Goal: Task Accomplishment & Management: Manage account settings

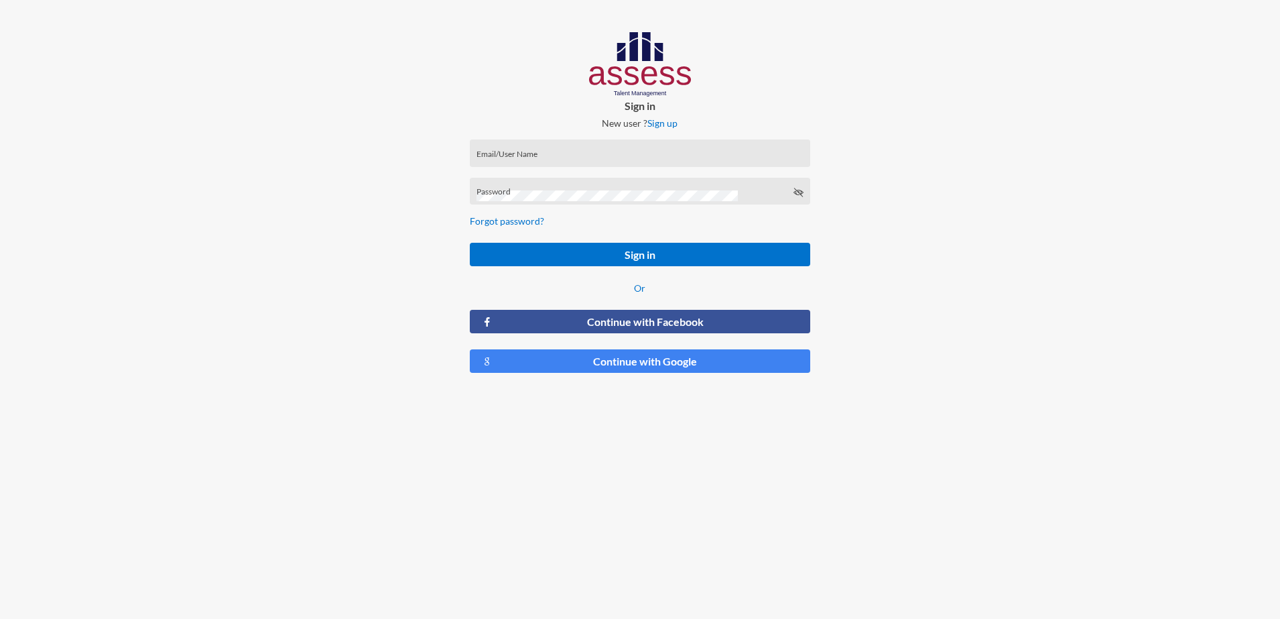
click at [530, 149] on div "Email/User Name" at bounding box center [640, 156] width 327 height 20
type input "[EMAIL_ADDRESS][DOMAIN_NAME]"
click at [522, 186] on div "Password" at bounding box center [640, 194] width 327 height 20
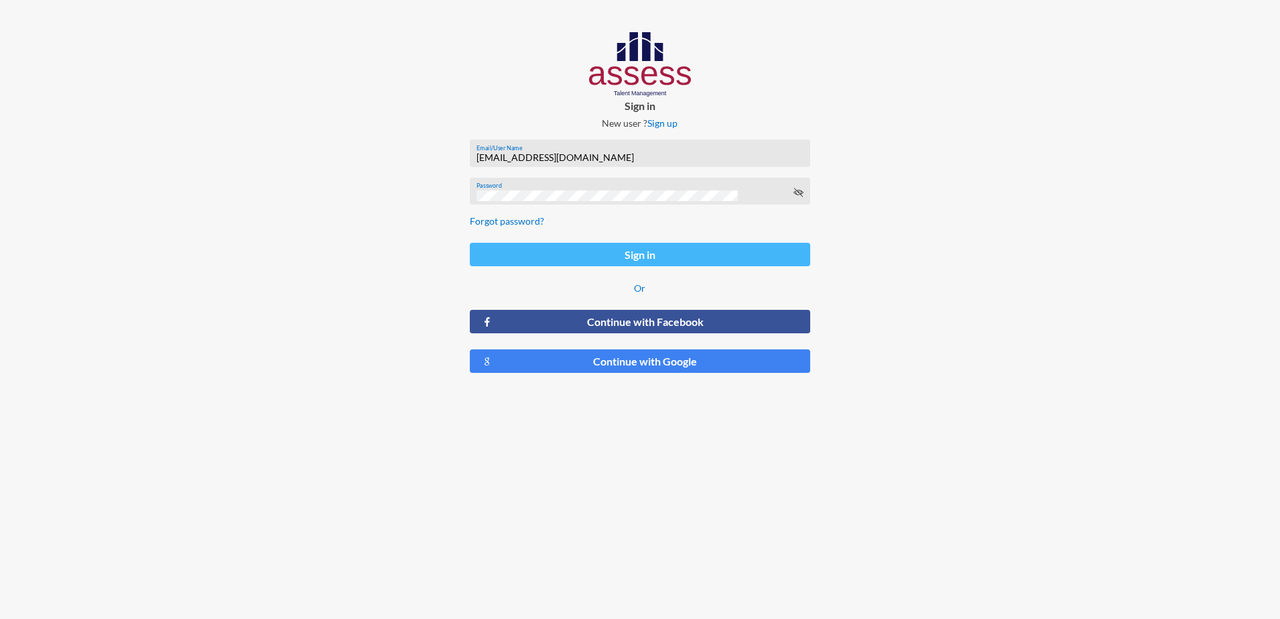
click at [604, 249] on button "Sign in" at bounding box center [640, 254] width 341 height 23
click at [597, 259] on button "Sign in" at bounding box center [640, 254] width 341 height 23
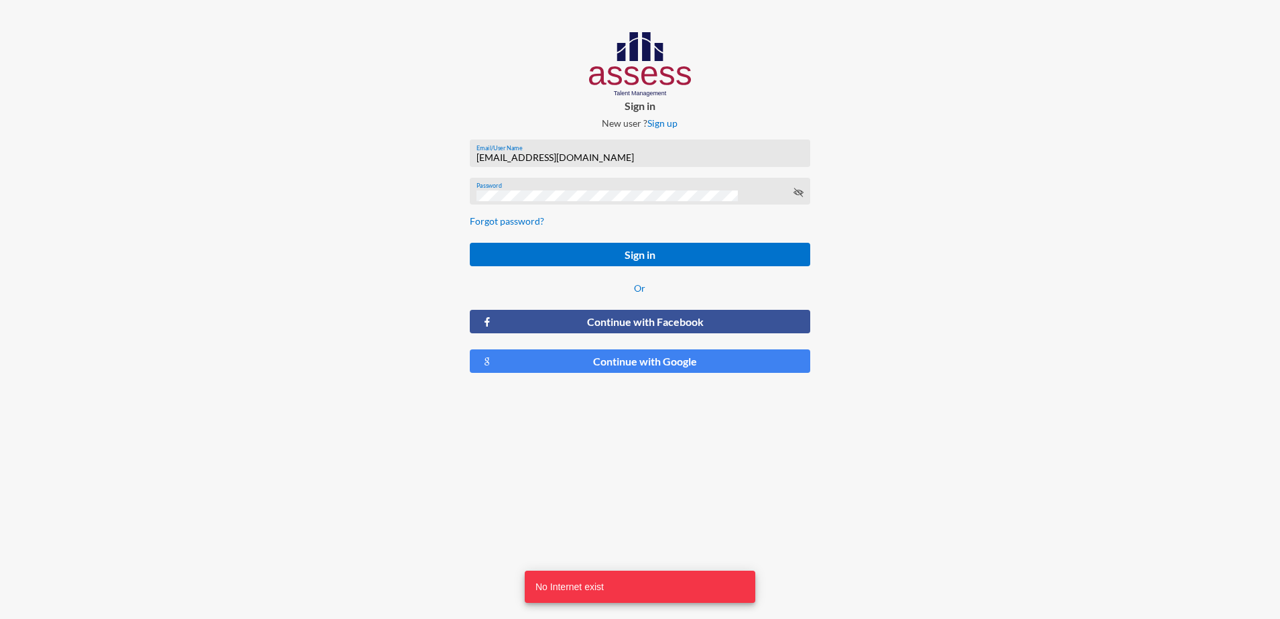
click at [792, 190] on div "Password" at bounding box center [640, 194] width 327 height 20
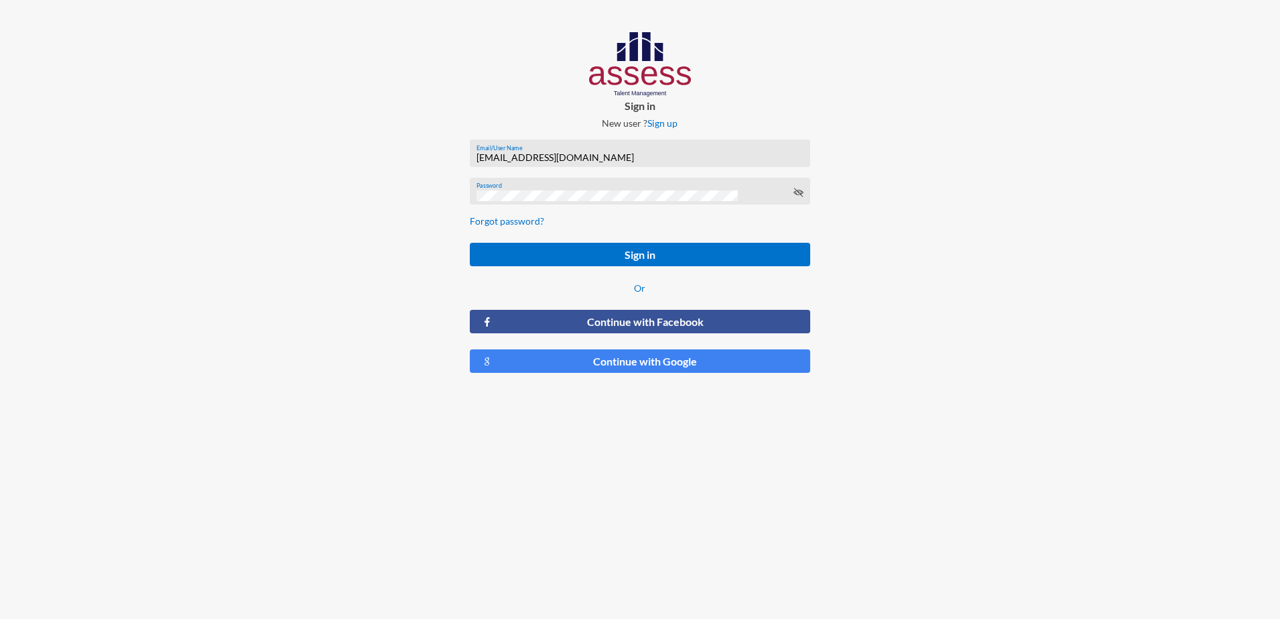
click at [800, 192] on icon at bounding box center [798, 192] width 11 height 11
click at [613, 258] on button "Sign in" at bounding box center [640, 254] width 341 height 23
click at [554, 151] on div "Email/User Name" at bounding box center [640, 156] width 327 height 20
type input "[EMAIL_ADDRESS][DOMAIN_NAME]"
click at [553, 176] on form "[EMAIL_ADDRESS][DOMAIN_NAME] Email/User Name Password Forgot password? Sign in …" at bounding box center [640, 256] width 363 height 255
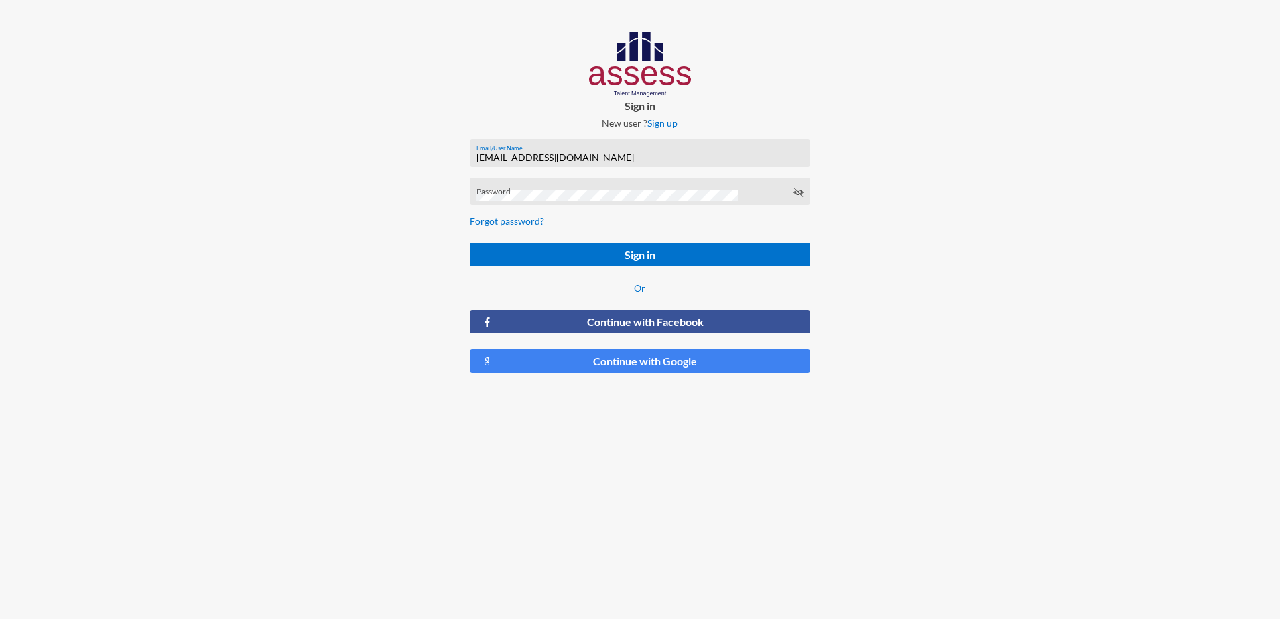
click at [553, 182] on div "Password" at bounding box center [640, 191] width 341 height 27
click at [803, 192] on icon at bounding box center [798, 192] width 11 height 11
click at [690, 247] on button "Sign in" at bounding box center [640, 254] width 341 height 23
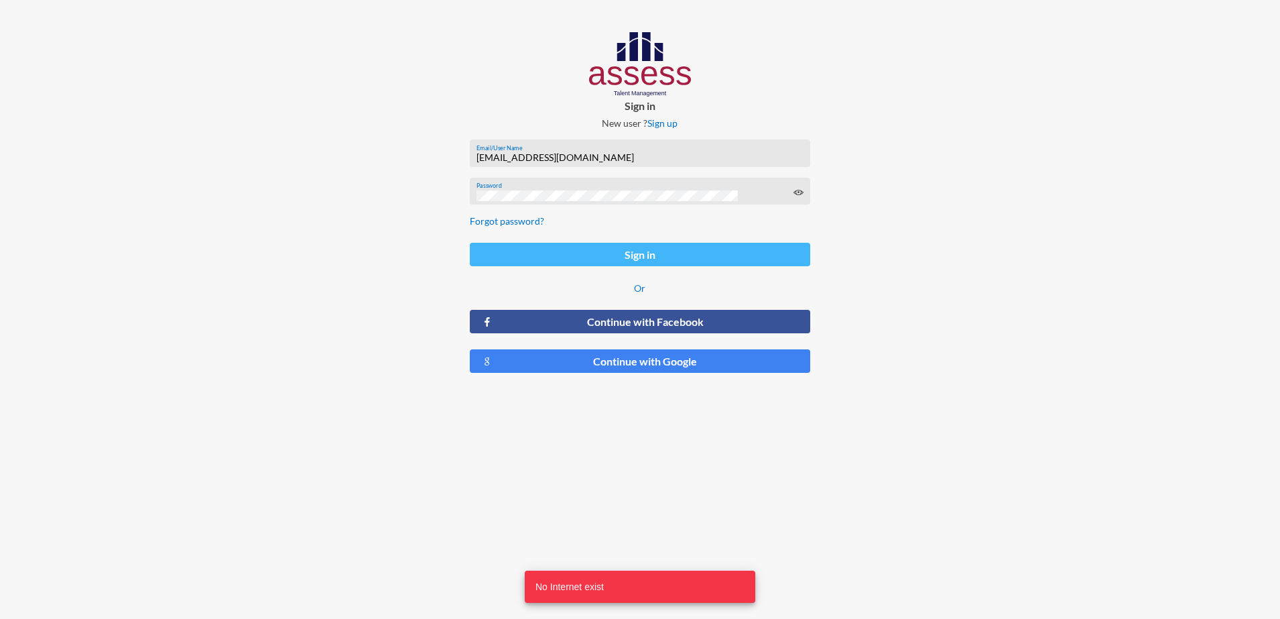
click at [626, 259] on button "Sign in" at bounding box center [640, 254] width 341 height 23
click at [640, 257] on button "Sign in" at bounding box center [640, 254] width 341 height 23
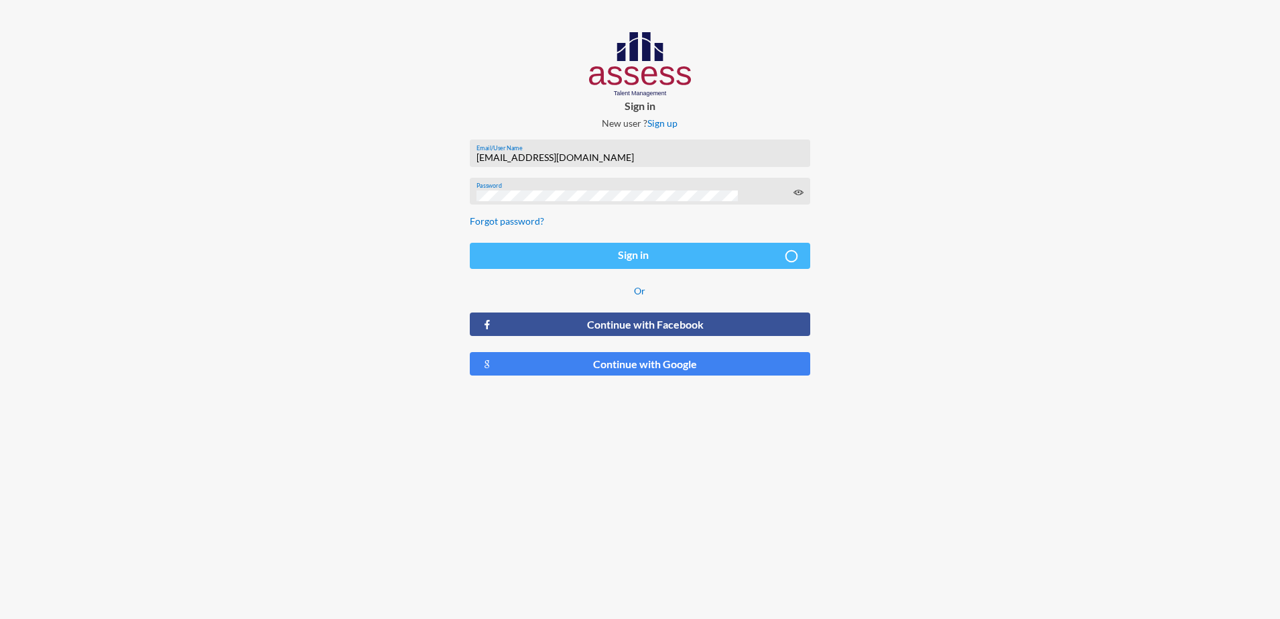
click at [640, 257] on button "Sign in" at bounding box center [640, 256] width 341 height 26
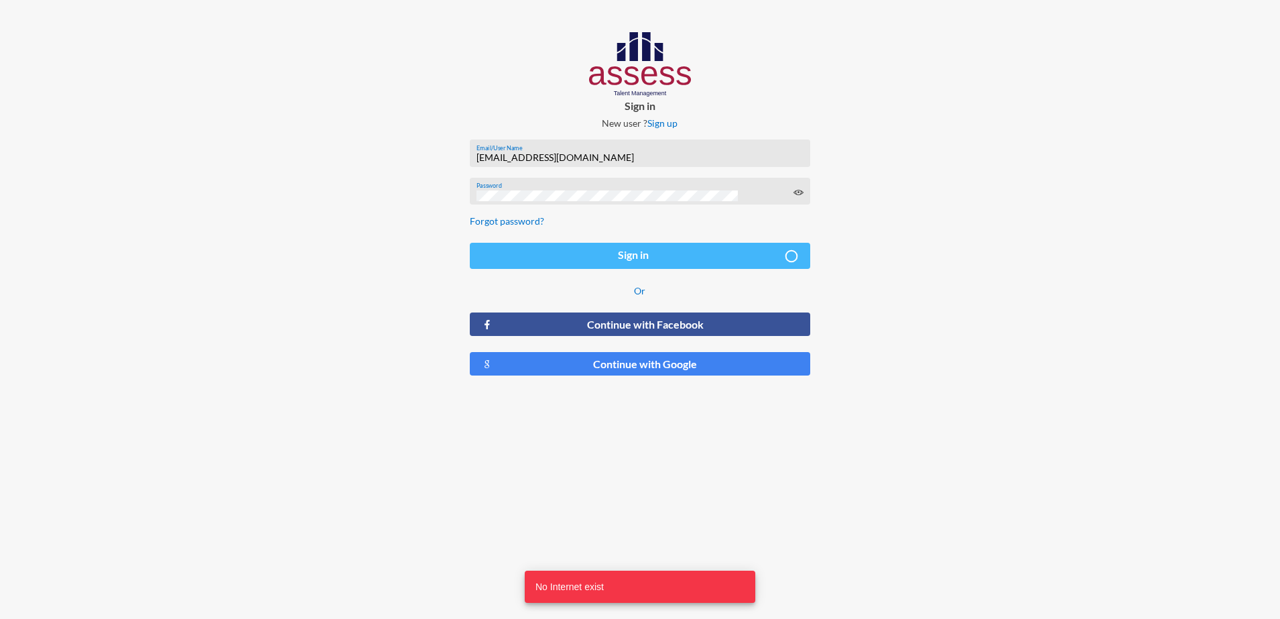
click at [640, 257] on button "Sign in" at bounding box center [640, 256] width 341 height 26
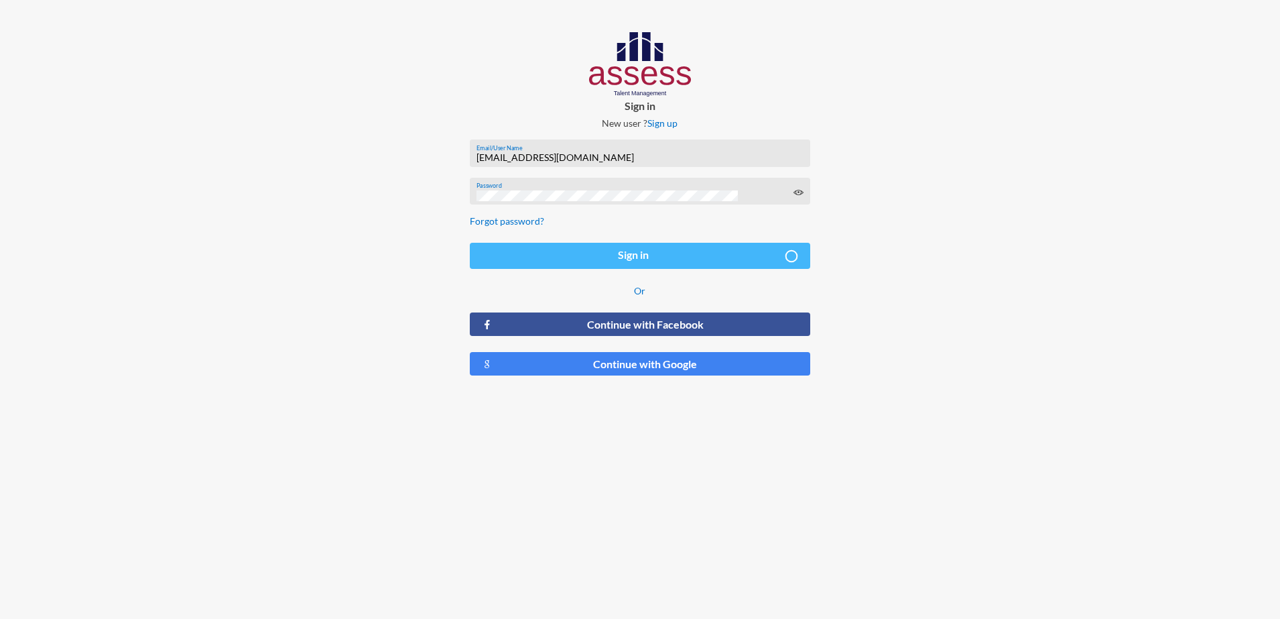
click at [640, 257] on button "Sign in" at bounding box center [640, 256] width 341 height 26
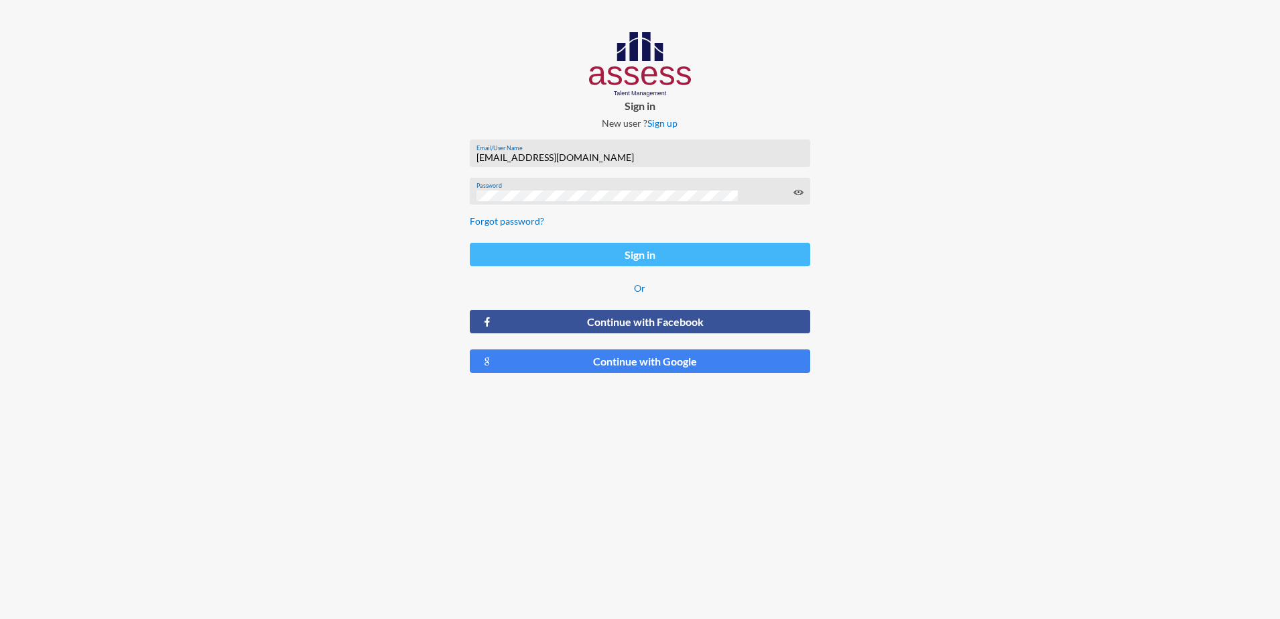
click at [565, 251] on button "Sign in" at bounding box center [640, 254] width 341 height 23
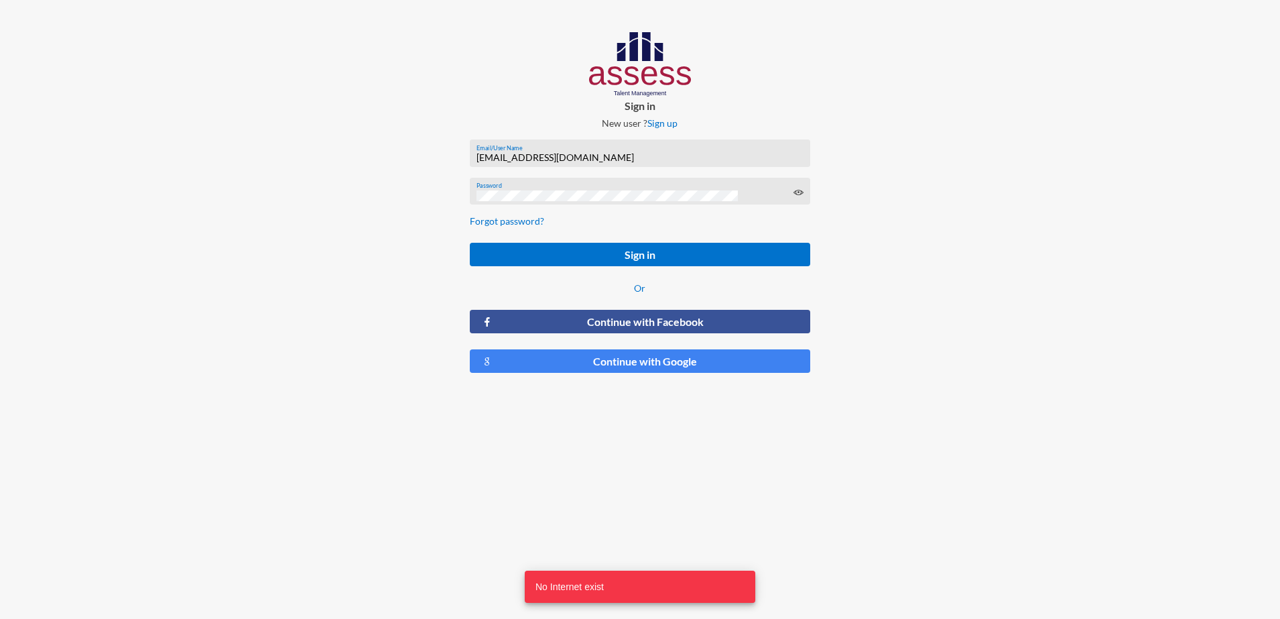
click at [603, 241] on form "[EMAIL_ADDRESS][DOMAIN_NAME] Email/User Name Password Forgot password? Sign in …" at bounding box center [640, 256] width 363 height 255
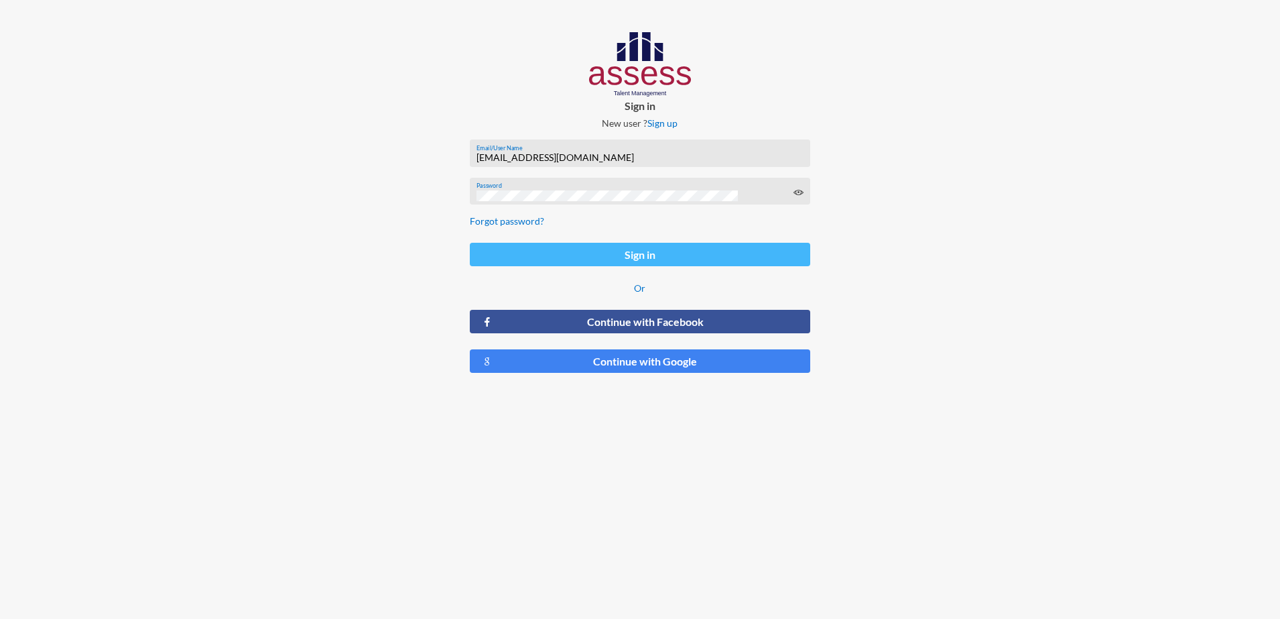
click at [650, 252] on button "Sign in" at bounding box center [640, 254] width 341 height 23
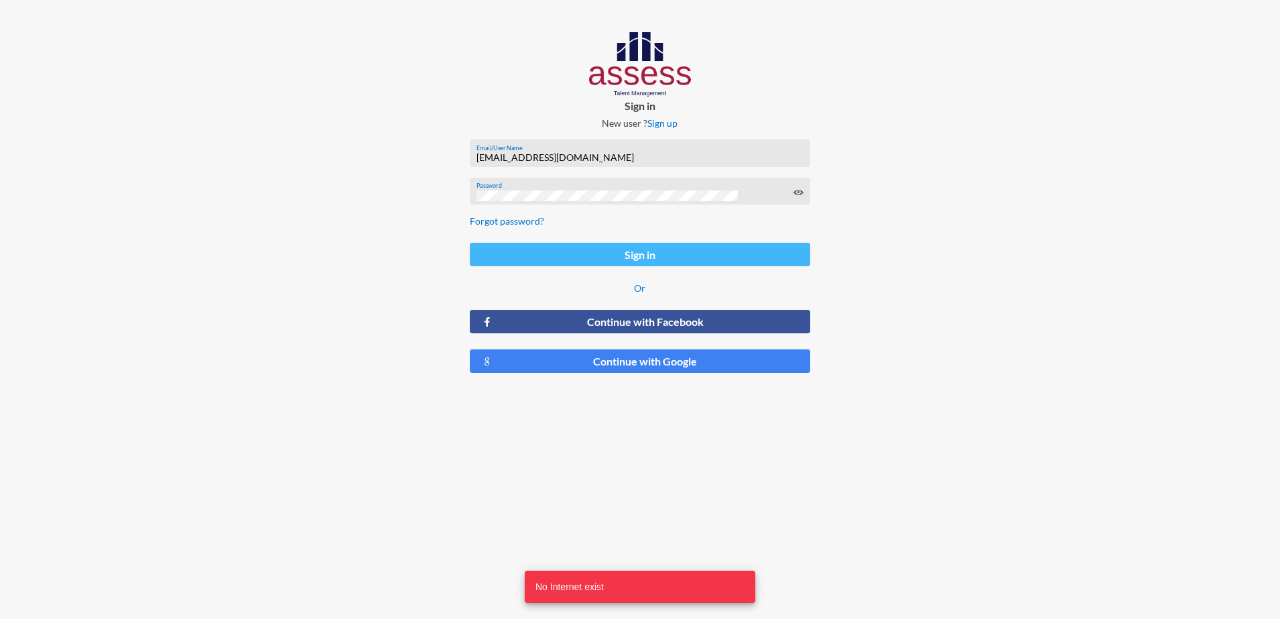
click at [664, 260] on button "Sign in" at bounding box center [640, 254] width 341 height 23
click at [661, 250] on button "Sign in" at bounding box center [640, 254] width 341 height 23
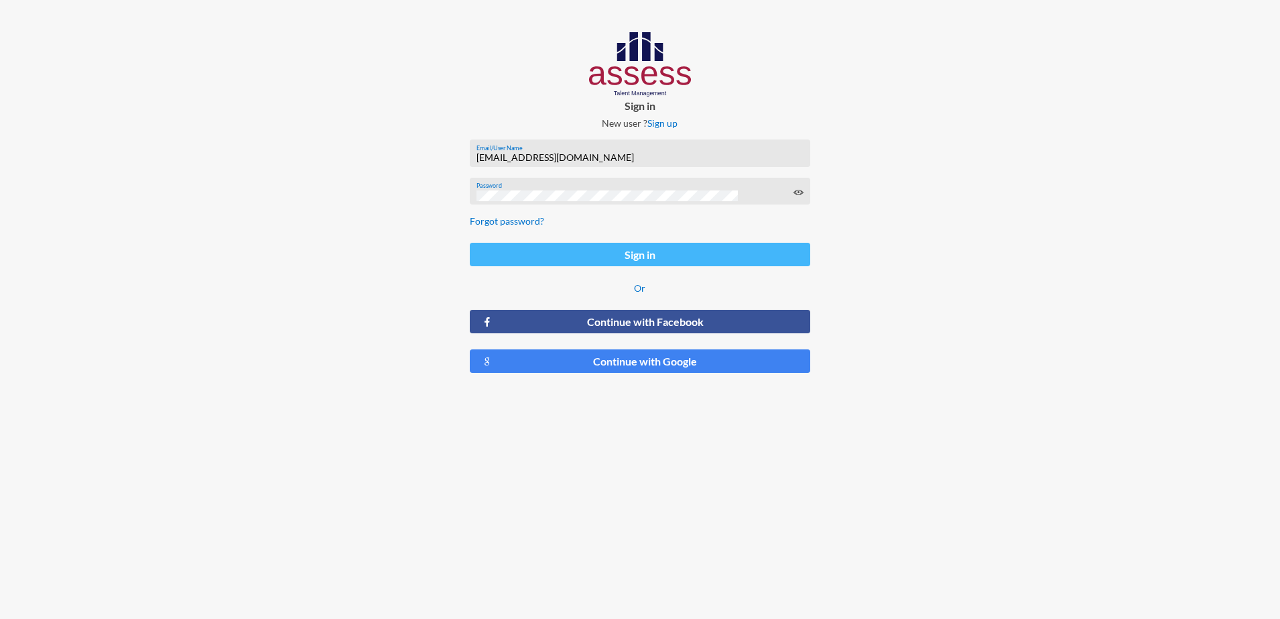
click at [637, 252] on button "Sign in" at bounding box center [640, 254] width 341 height 23
